Goal: Task Accomplishment & Management: Manage account settings

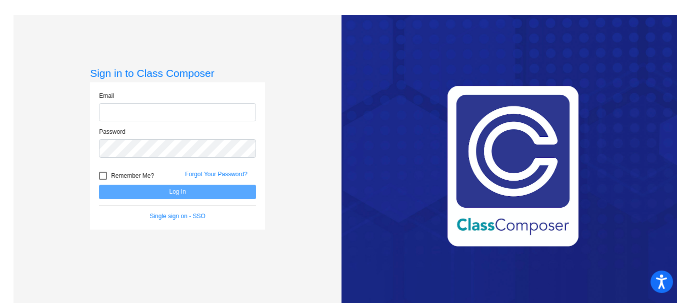
type input "[EMAIL_ADDRESS][DOMAIN_NAME]"
click at [191, 193] on button "Log In" at bounding box center [177, 192] width 157 height 14
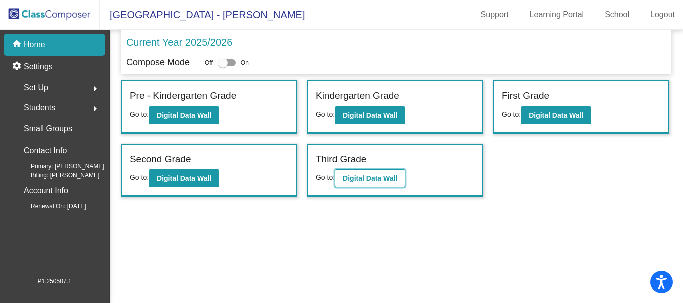
click at [395, 174] on b "Digital Data Wall" at bounding box center [370, 178] width 54 height 8
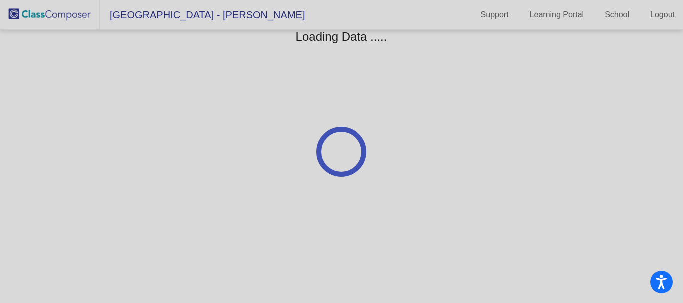
click at [30, 9] on img at bounding box center [50, 14] width 100 height 29
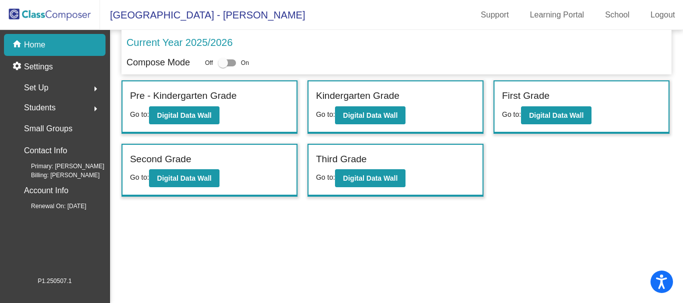
click at [58, 86] on div "Set Up arrow_right" at bounding box center [57, 88] width 95 height 20
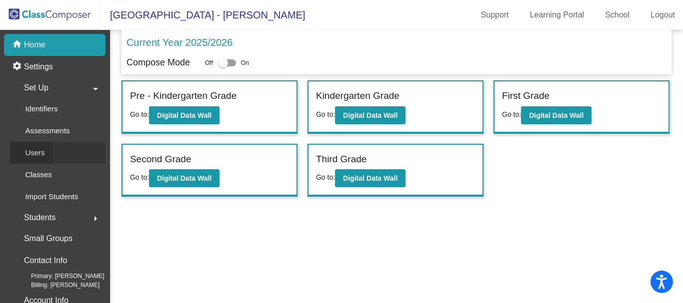
click at [42, 152] on p "Users" at bounding box center [34, 153] width 19 height 12
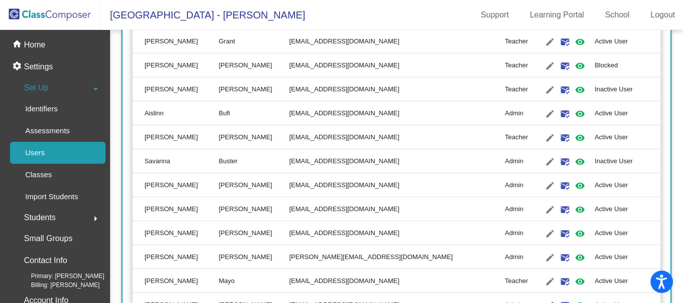
scroll to position [330, 0]
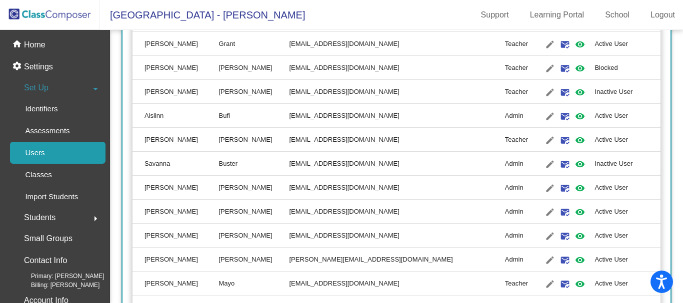
click at [505, 67] on td "Teacher" at bounding box center [520, 68] width 30 height 24
click at [544, 71] on mat-icon "edit" at bounding box center [550, 68] width 12 height 12
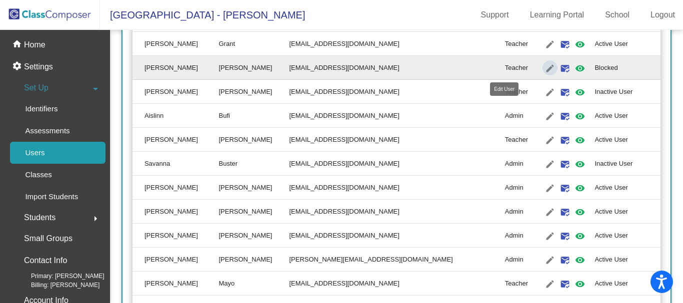
type input "[PERSON_NAME]"
type input "[EMAIL_ADDRESS][DOMAIN_NAME]"
radio input "true"
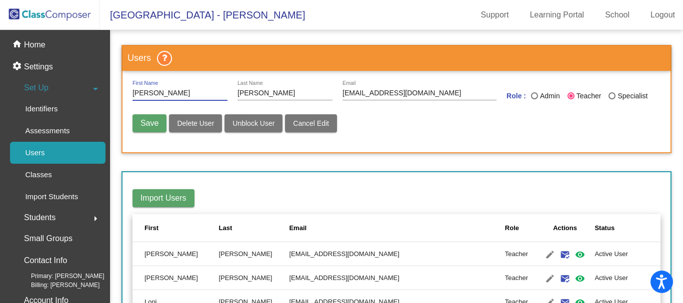
click at [255, 122] on span "Unblock User" at bounding box center [253, 123] width 42 height 8
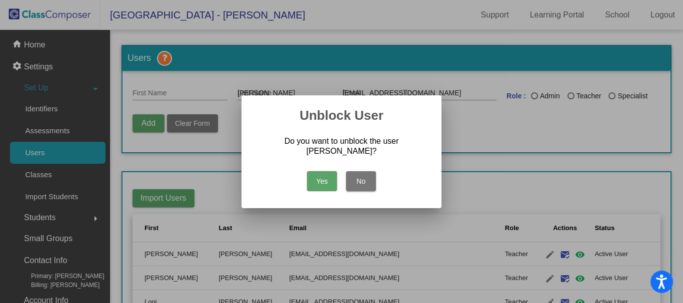
radio input "false"
click at [328, 184] on button "Yes" at bounding box center [322, 181] width 30 height 20
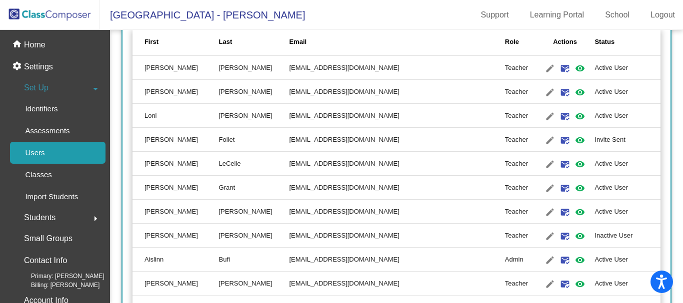
scroll to position [187, 0]
click at [559, 211] on mat-icon "mark_email_read" at bounding box center [565, 212] width 12 height 12
